Goal: Check status: Check status

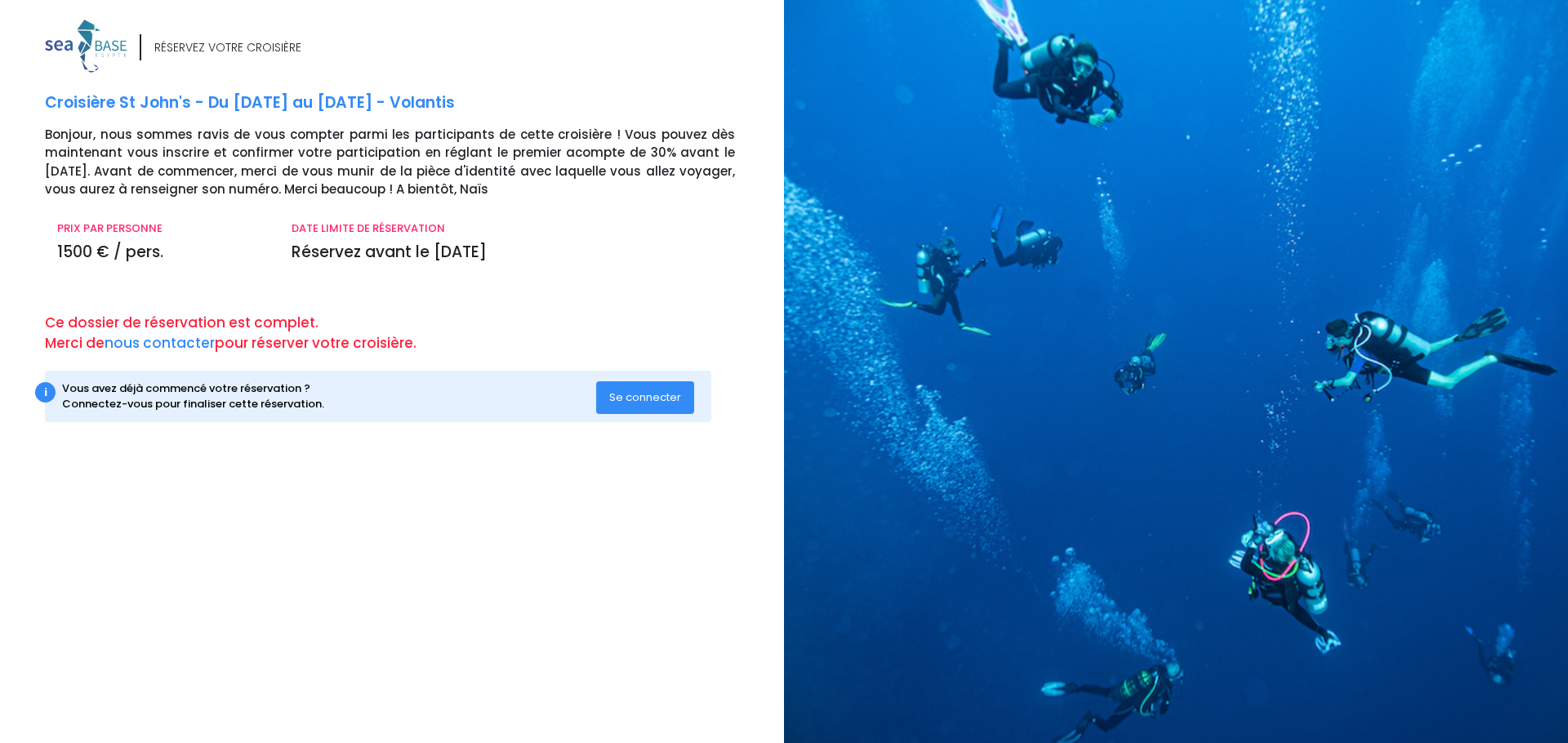
click at [637, 396] on span "Se connecter" at bounding box center [645, 397] width 72 height 15
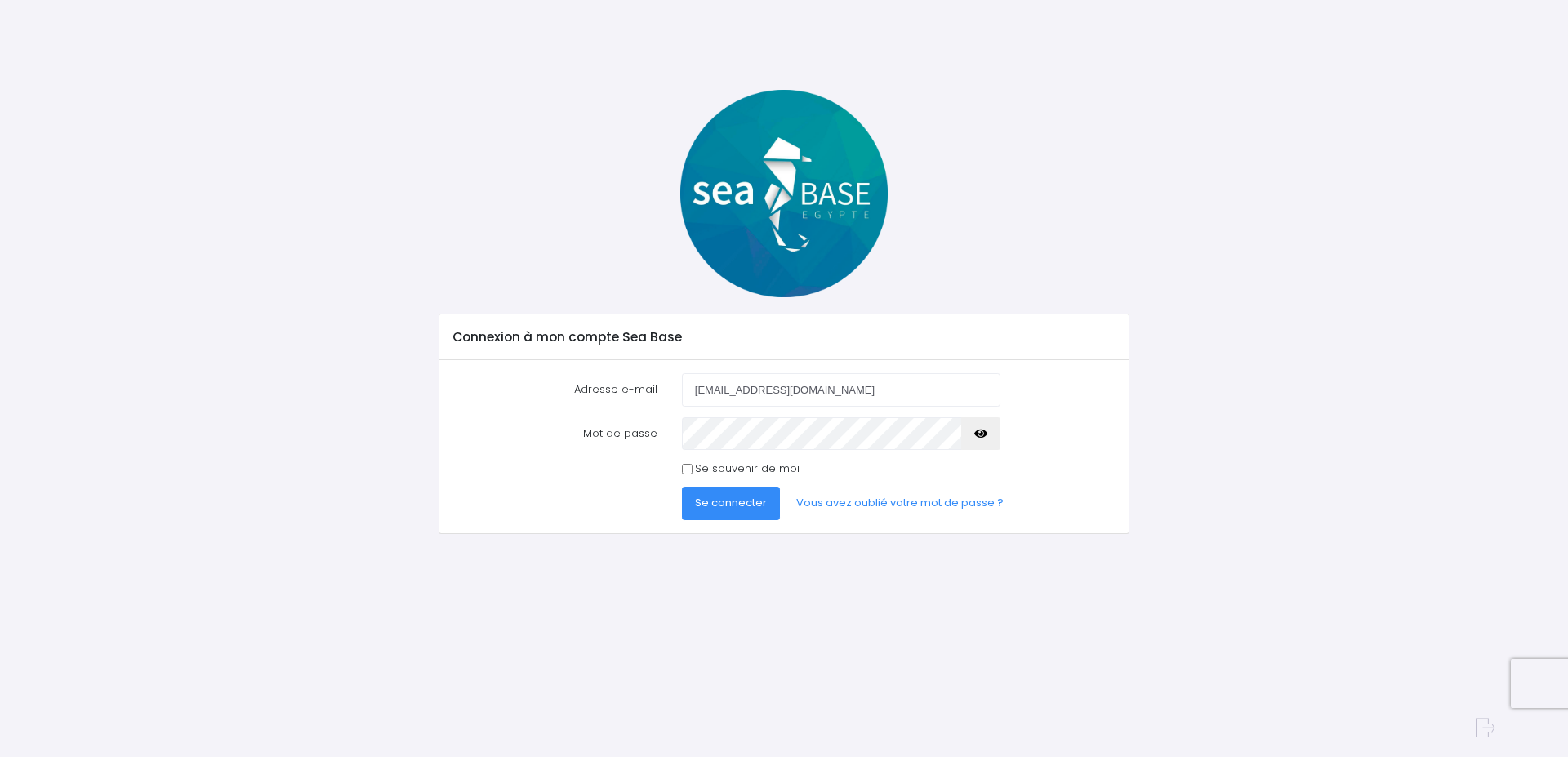
click at [741, 497] on span "Se connecter" at bounding box center [731, 503] width 72 height 15
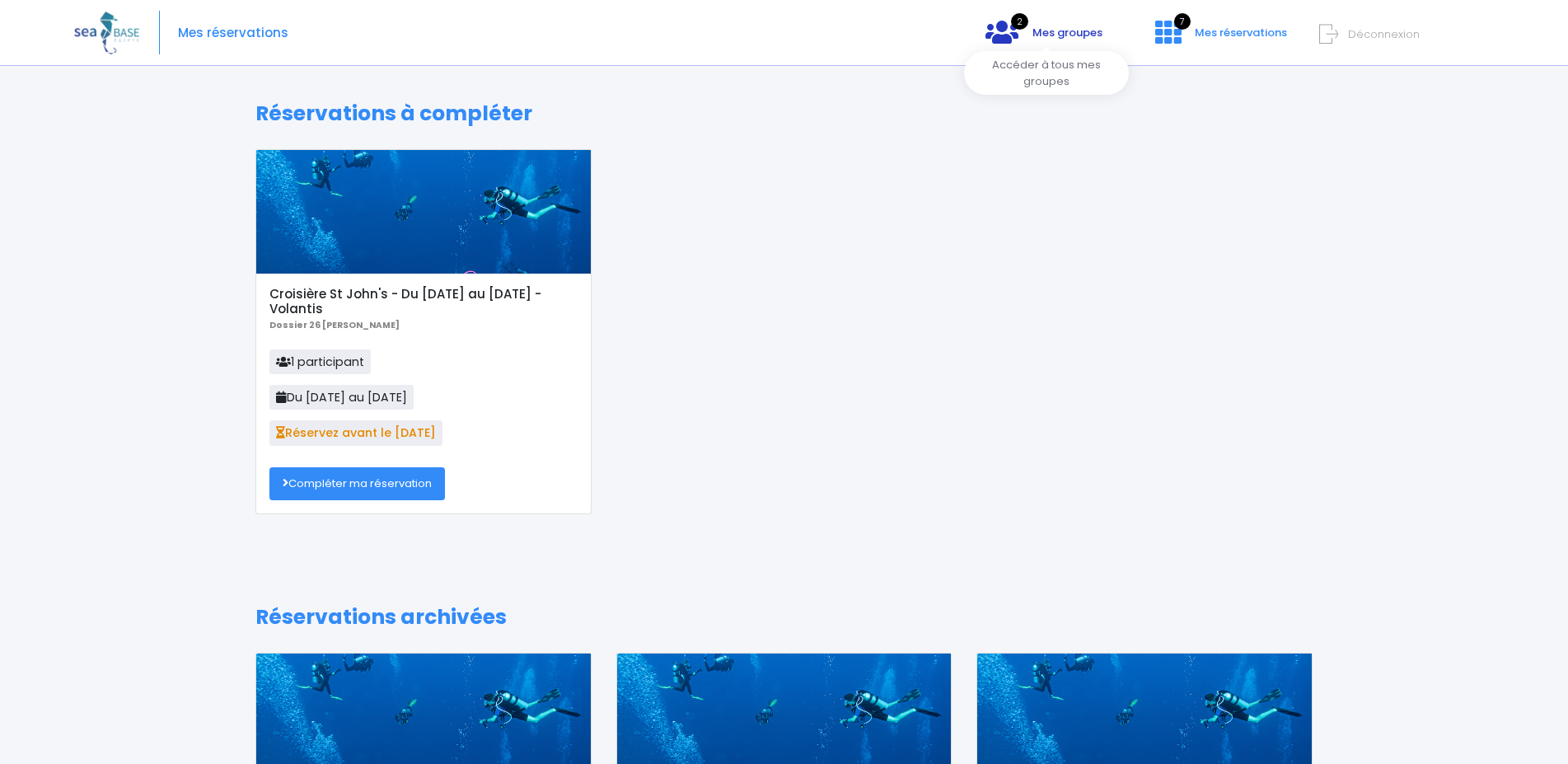
click at [1050, 35] on span "Mes groupes" at bounding box center [1068, 33] width 70 height 15
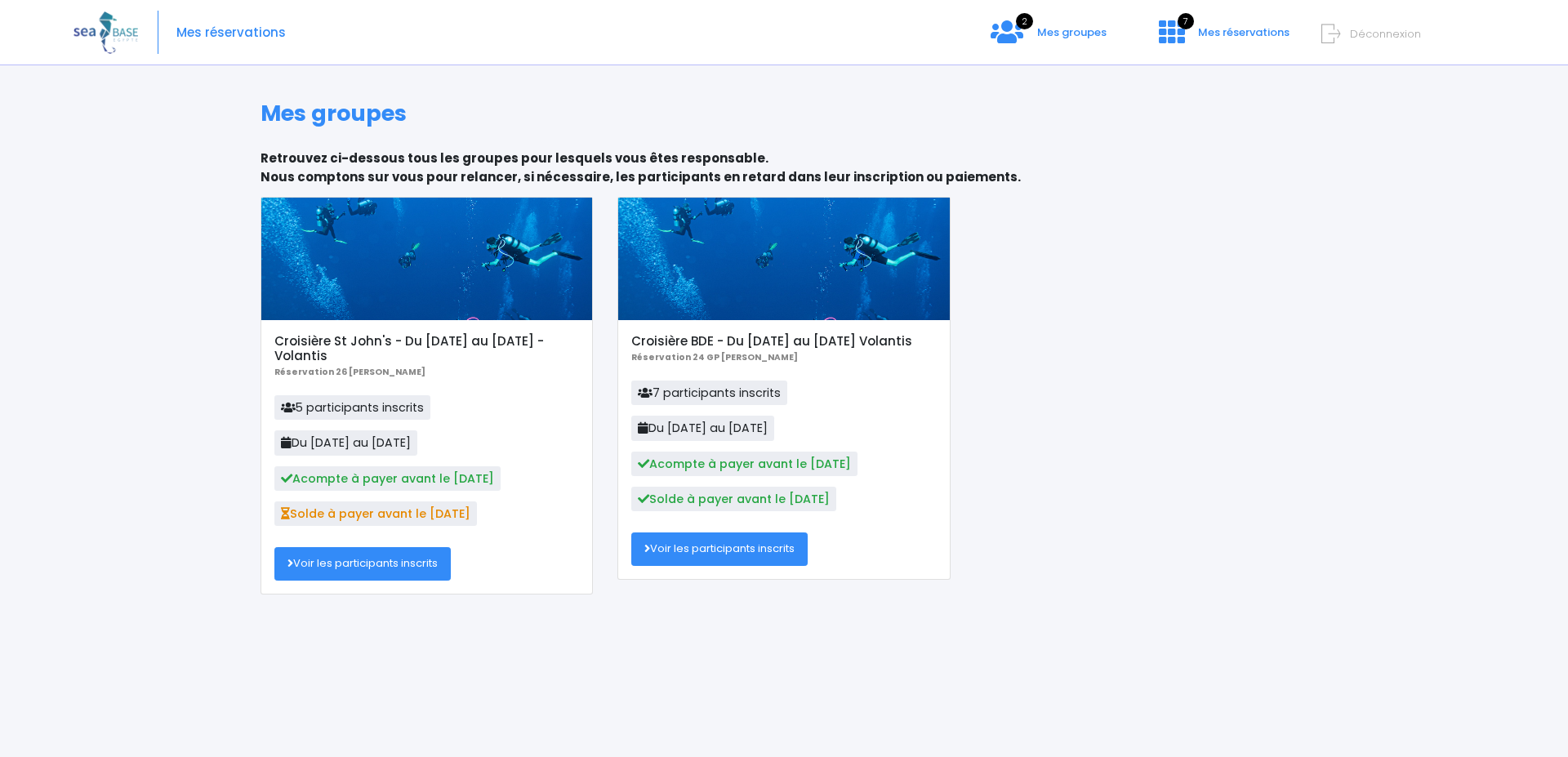
click at [314, 568] on link "Voir les participants inscrits" at bounding box center [363, 563] width 176 height 33
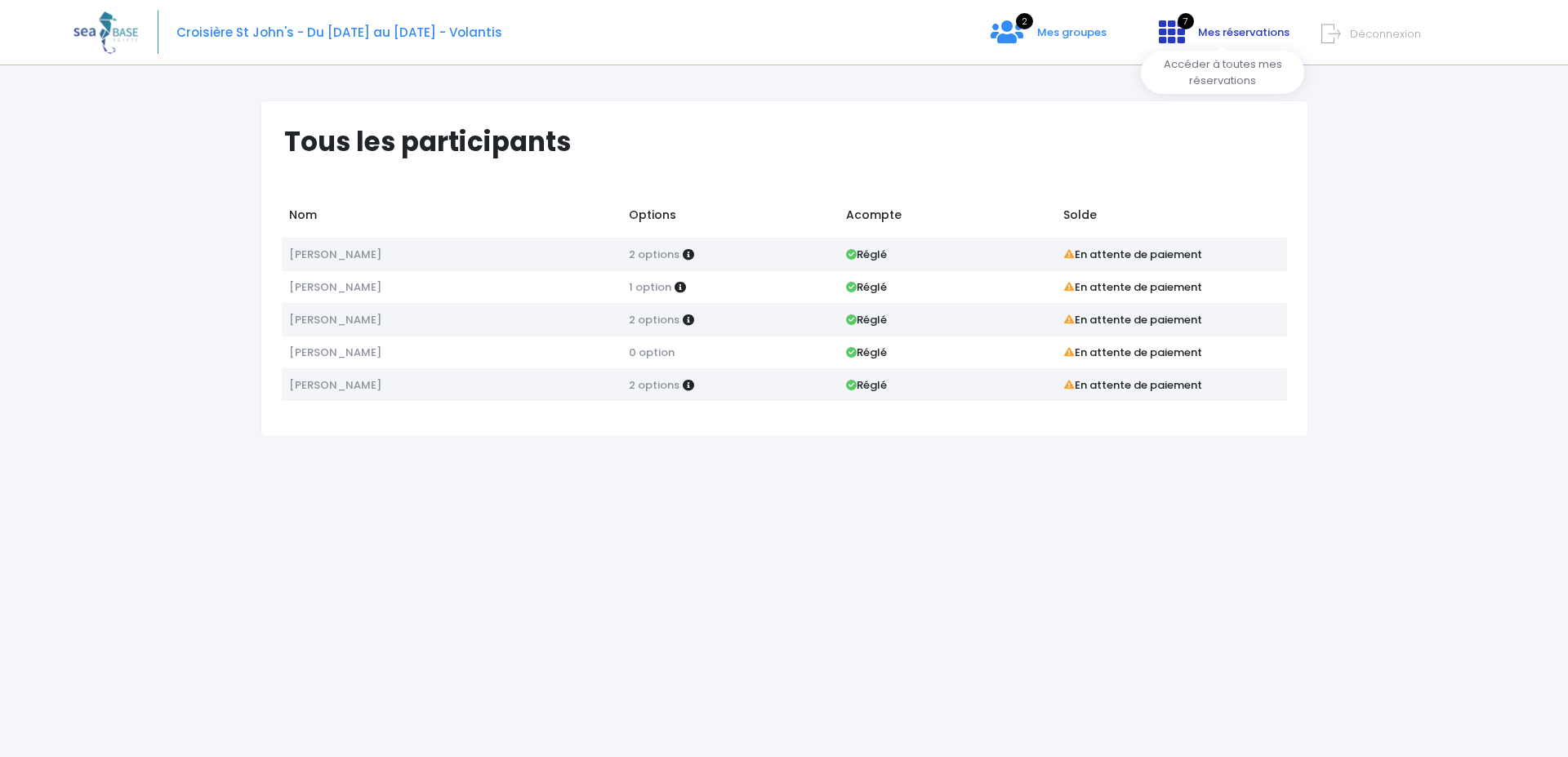
click at [1184, 34] on icon at bounding box center [1171, 31] width 26 height 26
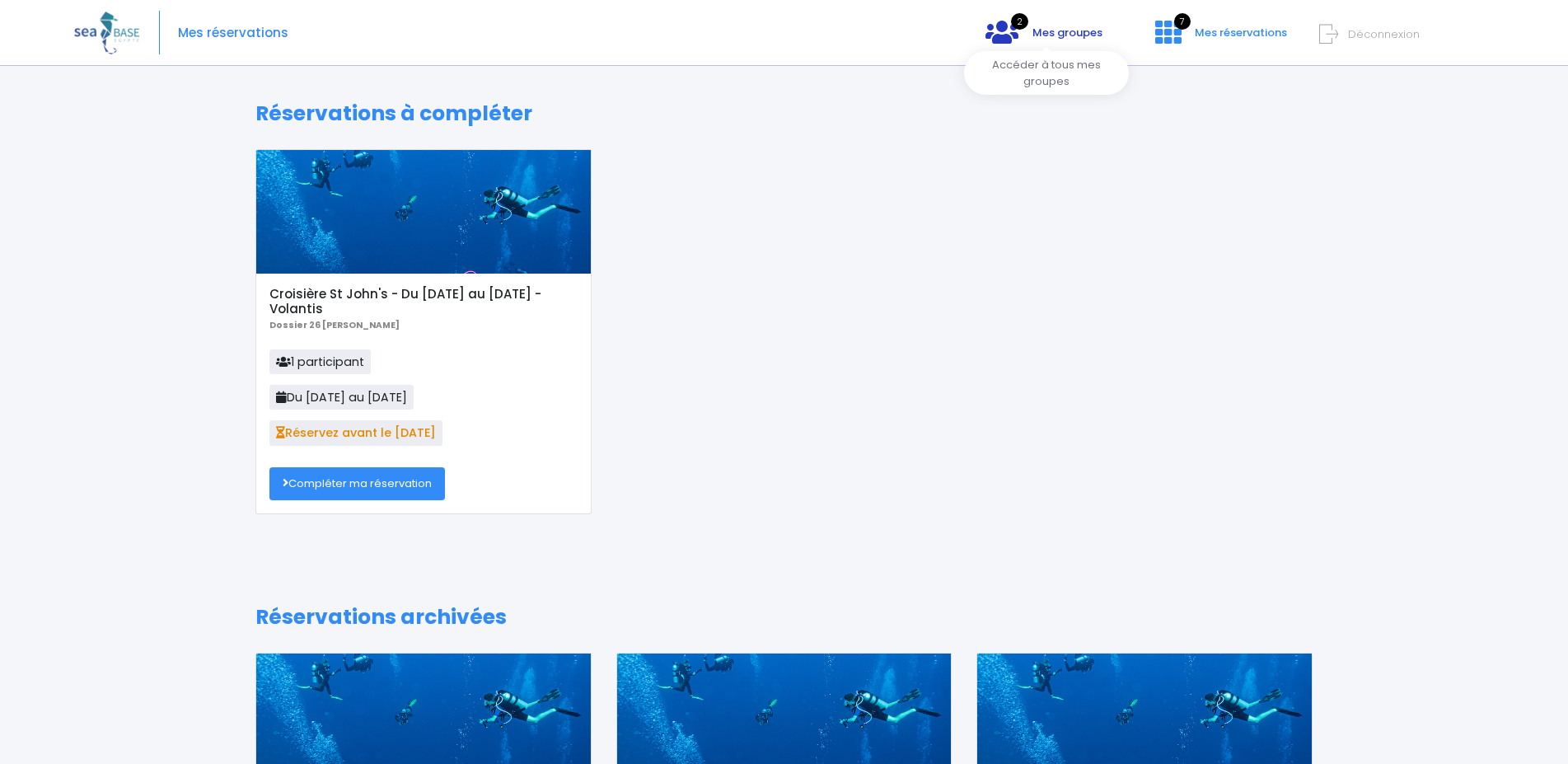
click at [1051, 27] on span "Mes groupes" at bounding box center [1068, 33] width 70 height 15
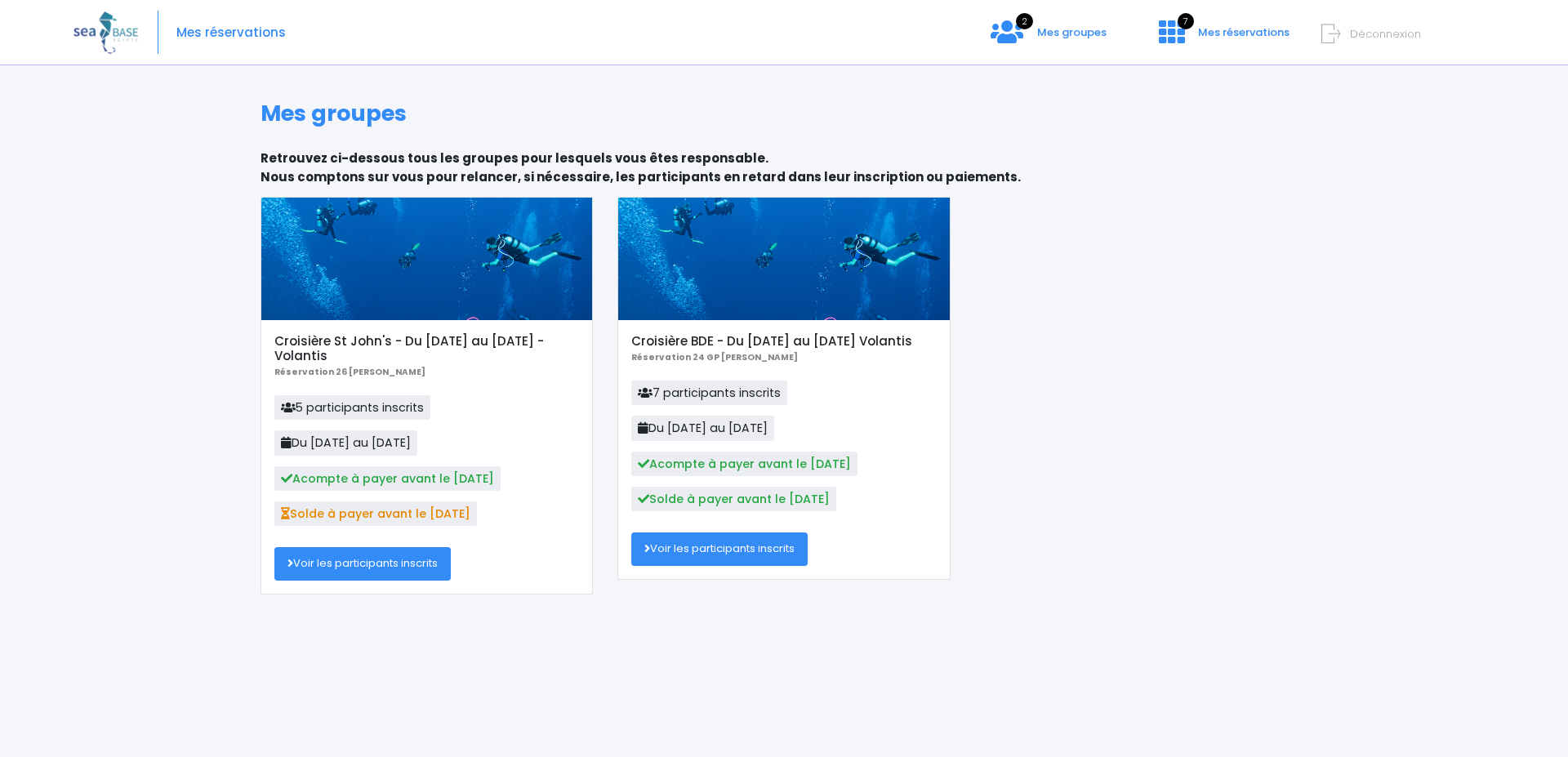
click at [376, 563] on link "Voir les participants inscrits" at bounding box center [363, 563] width 176 height 33
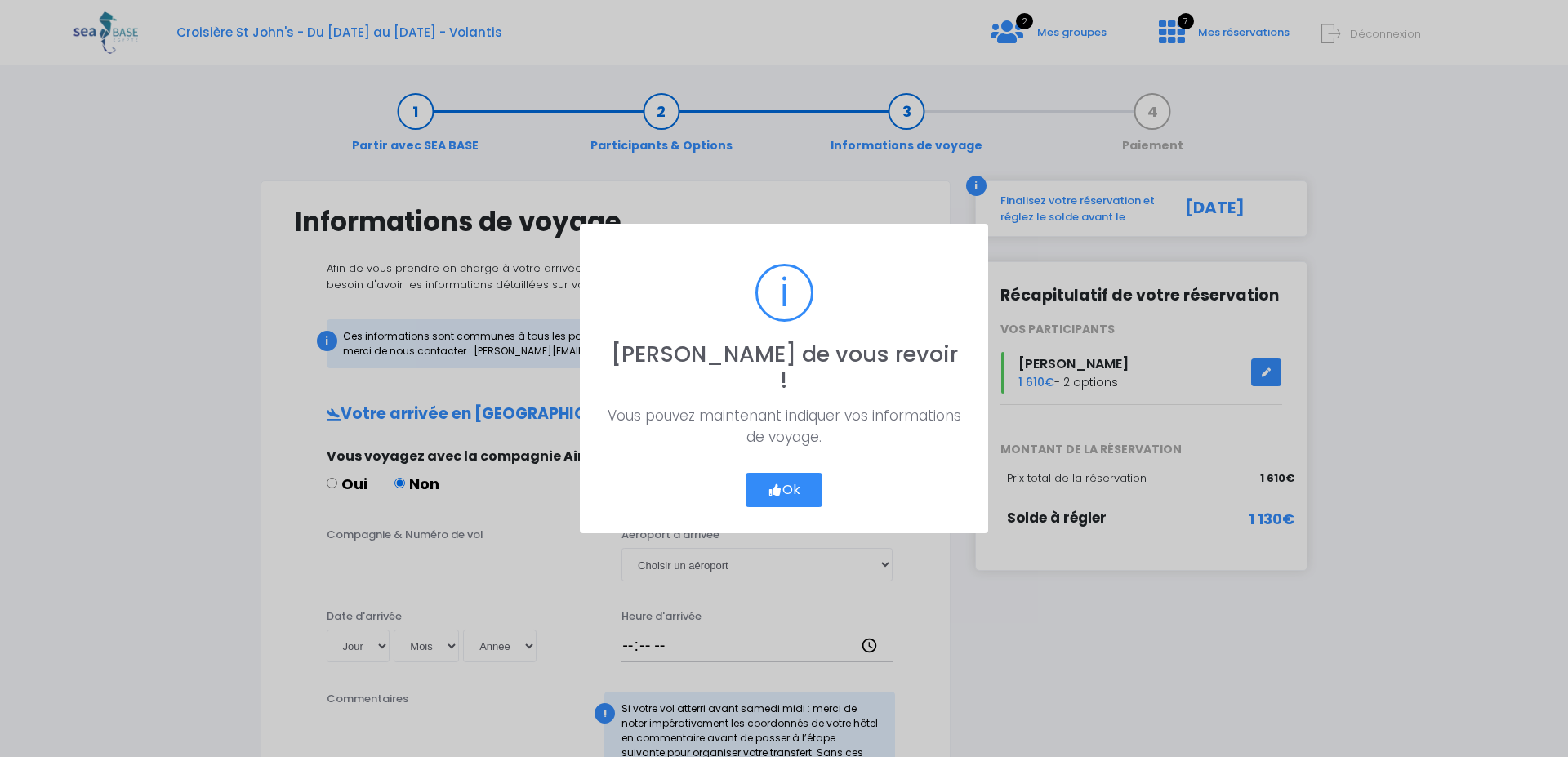
click at [789, 478] on button "Ok" at bounding box center [784, 490] width 77 height 34
